Goal: Task Accomplishment & Management: Manage account settings

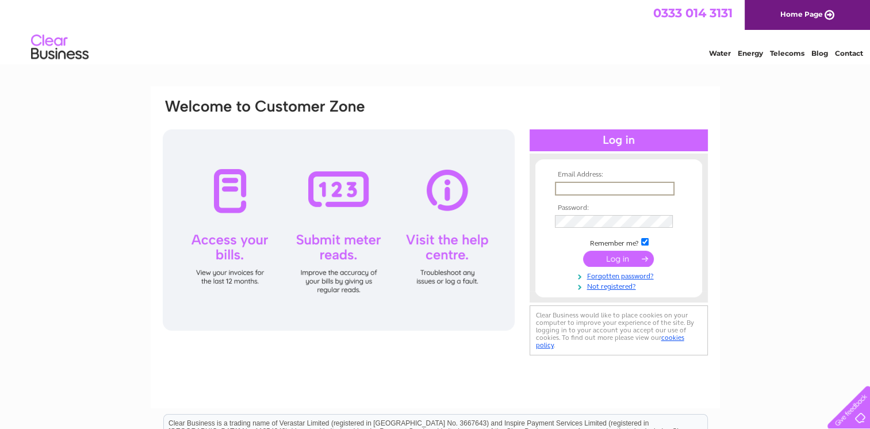
click at [639, 187] on input "text" at bounding box center [615, 189] width 120 height 14
type input "[EMAIL_ADDRESS][DOMAIN_NAME]"
click at [583, 250] on input "submit" at bounding box center [618, 258] width 71 height 16
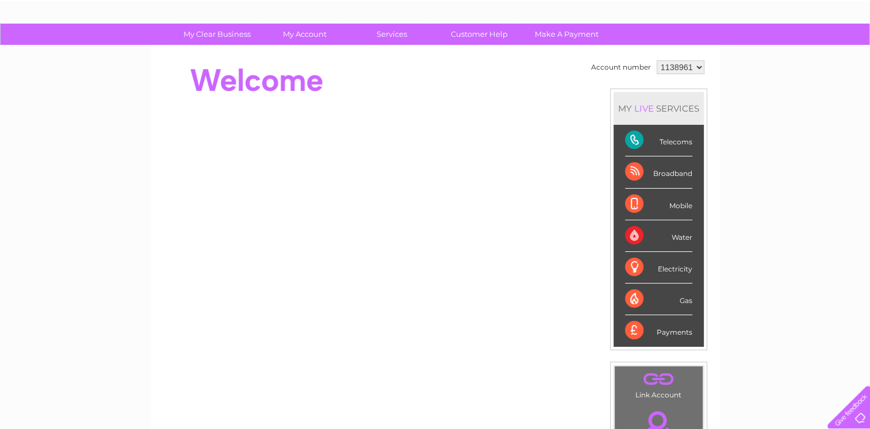
scroll to position [57, 0]
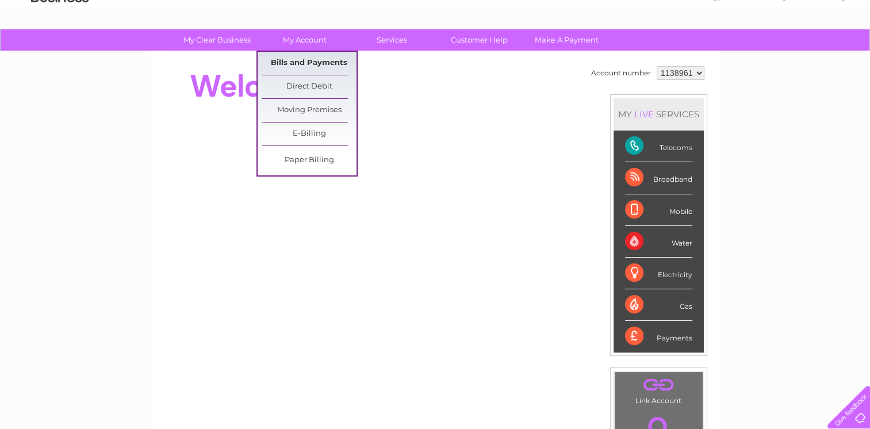
click at [301, 56] on link "Bills and Payments" at bounding box center [309, 63] width 95 height 23
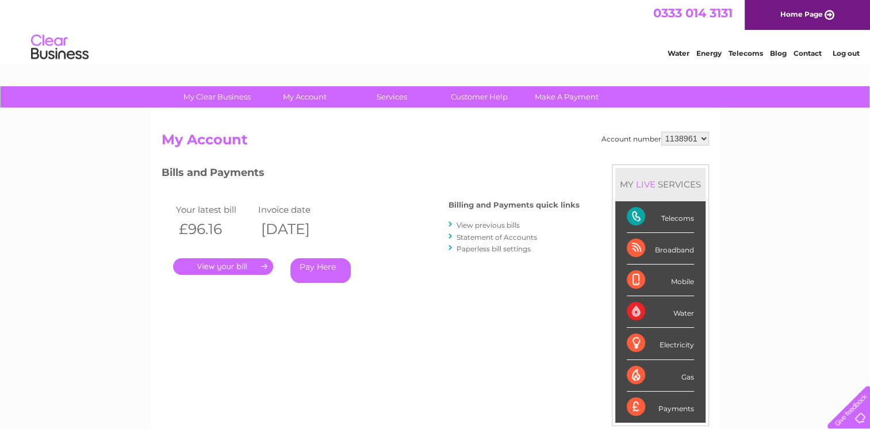
click at [233, 268] on link "." at bounding box center [223, 266] width 100 height 17
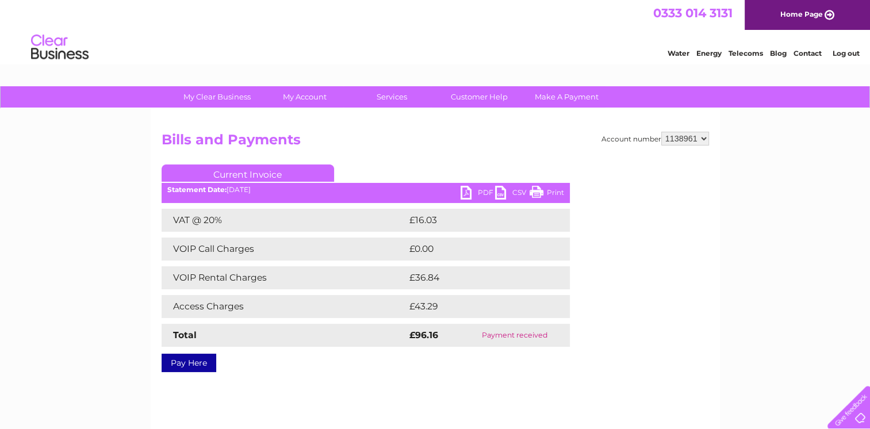
click at [474, 193] on link "PDF" at bounding box center [477, 194] width 34 height 17
click at [847, 55] on link "Log out" at bounding box center [845, 53] width 27 height 9
